Goal: Information Seeking & Learning: Learn about a topic

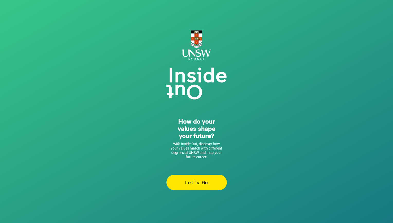
click at [199, 176] on div "Let’s Go" at bounding box center [196, 182] width 60 height 15
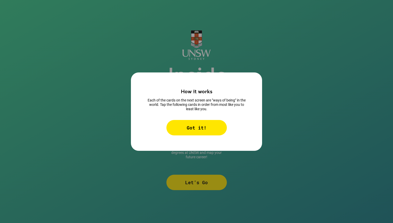
click at [201, 126] on div "Got it!" at bounding box center [196, 127] width 60 height 15
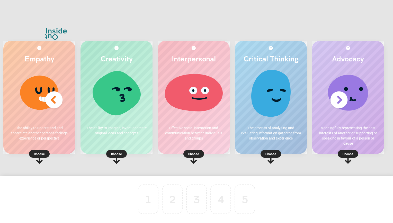
scroll to position [0, 8]
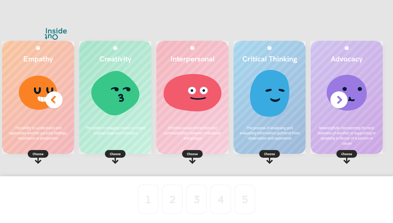
click at [51, 97] on img at bounding box center [54, 100] width 21 height 21
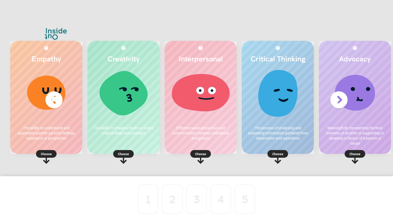
click at [125, 157] on rect at bounding box center [123, 154] width 21 height 8
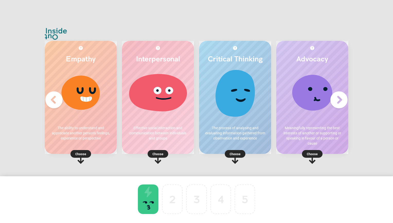
click at [307, 153] on p "Choose" at bounding box center [312, 153] width 72 height 5
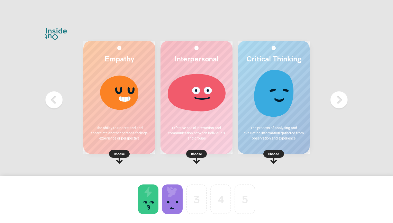
click at [121, 153] on p "Choose" at bounding box center [119, 153] width 72 height 5
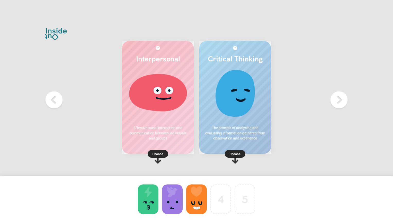
click at [234, 154] on p "Choose" at bounding box center [235, 153] width 72 height 5
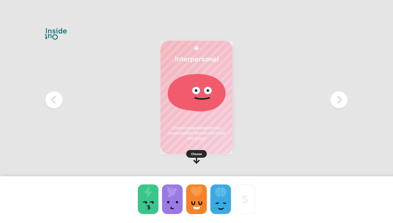
click at [197, 156] on p "Choose" at bounding box center [196, 153] width 72 height 5
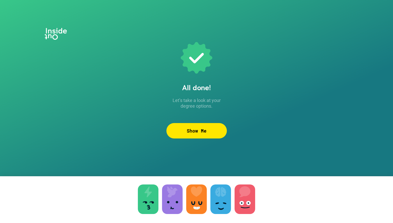
click at [198, 127] on div "Show Me" at bounding box center [196, 130] width 60 height 15
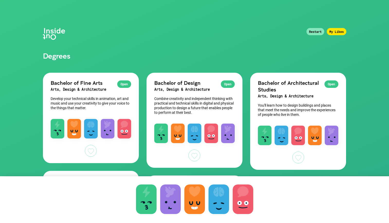
click at [222, 22] on h1 "Degrees" at bounding box center [194, 30] width 319 height 60
